Goal: Information Seeking & Learning: Understand process/instructions

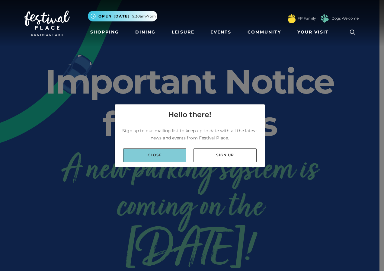
click at [172, 159] on link "Close" at bounding box center [154, 156] width 63 height 14
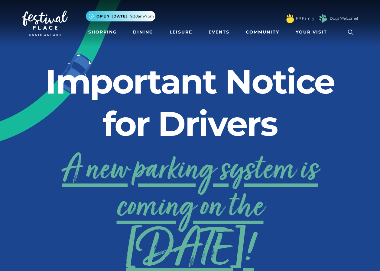
click at [171, 178] on link "A new parking system is coming on the [DATE]!" at bounding box center [189, 207] width 335 height 121
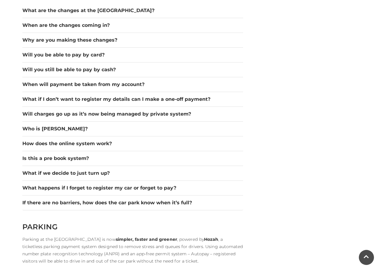
scroll to position [876, 0]
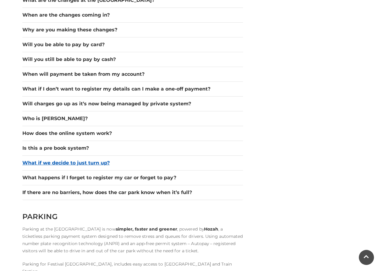
click at [92, 164] on button "What if we decide to just turn up?" at bounding box center [132, 163] width 221 height 7
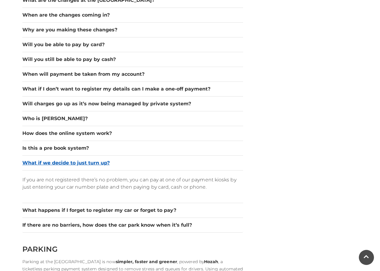
click at [92, 164] on button "What if we decide to just turn up?" at bounding box center [132, 163] width 221 height 7
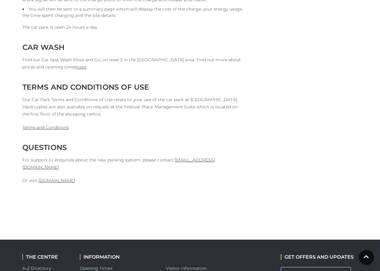
scroll to position [1511, 0]
